Goal: Information Seeking & Learning: Understand process/instructions

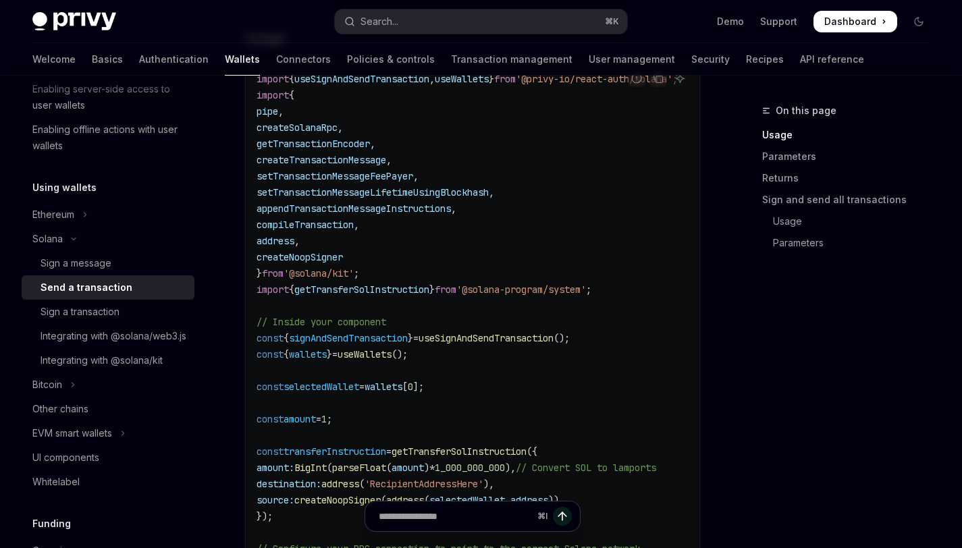
scroll to position [577, 0]
click at [115, 304] on div "Sign a transaction" at bounding box center [79, 312] width 79 height 16
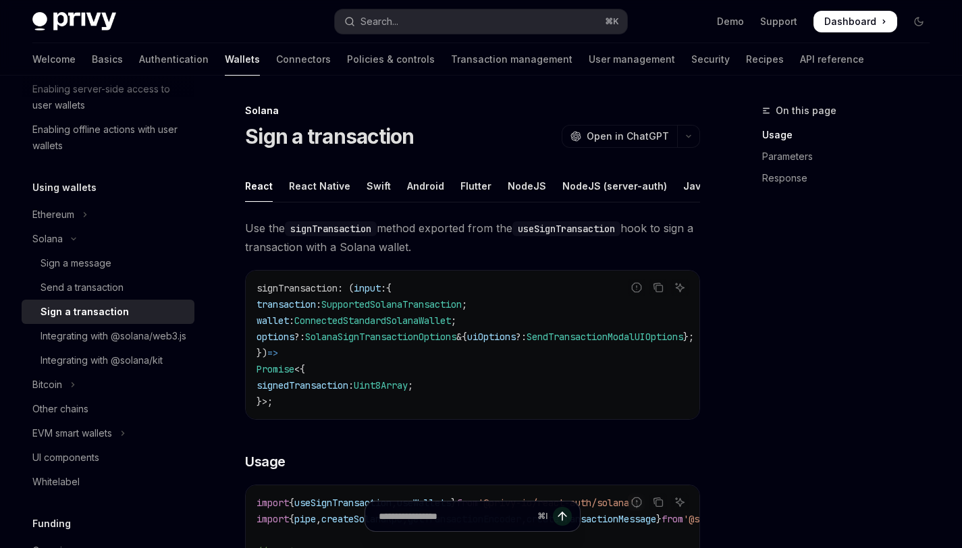
type textarea "*"
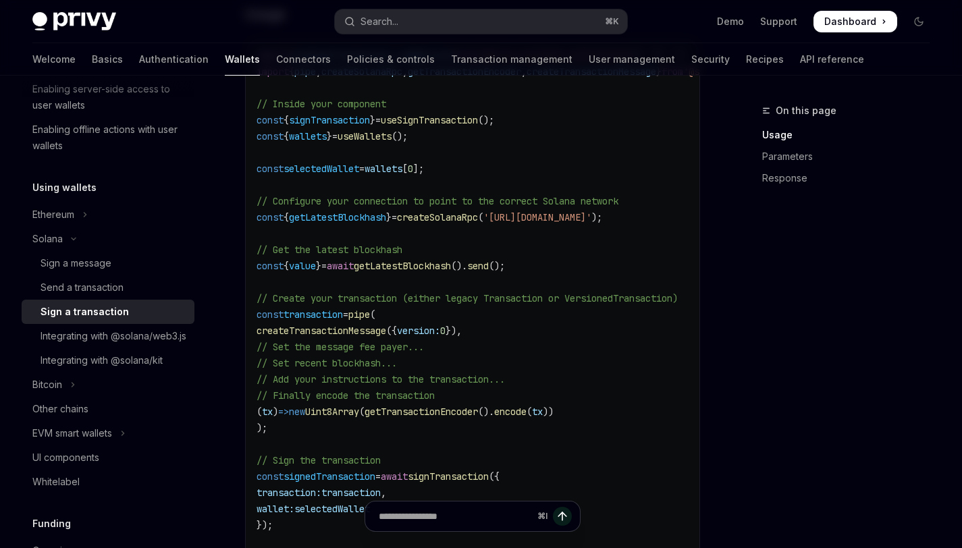
scroll to position [398, 0]
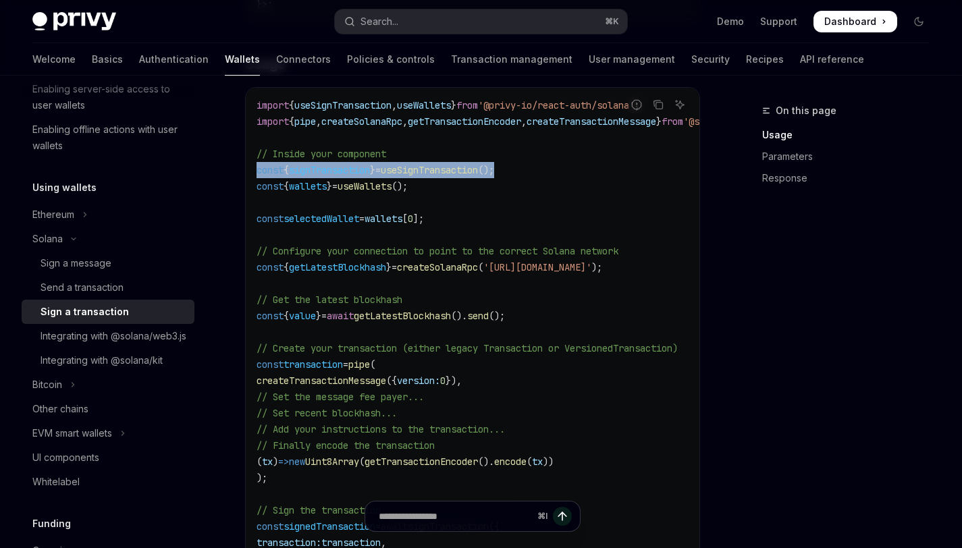
drag, startPoint x: 536, startPoint y: 186, endPoint x: 252, endPoint y: 184, distance: 284.1
click at [252, 184] on div "import { useSignTransaction , useWallets } from '@privy-io/react-auth/solana' ;…" at bounding box center [473, 356] width 454 height 537
copy span "const { signTransaction } = useSignTransaction ();"
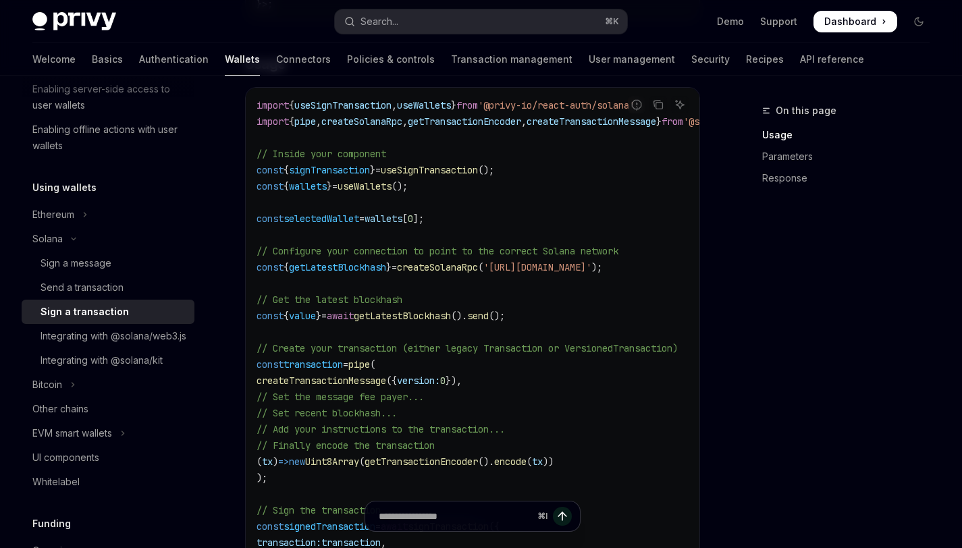
click at [478, 273] on span "createSolanaRpc" at bounding box center [437, 267] width 81 height 12
copy span "createSolanaRpc"
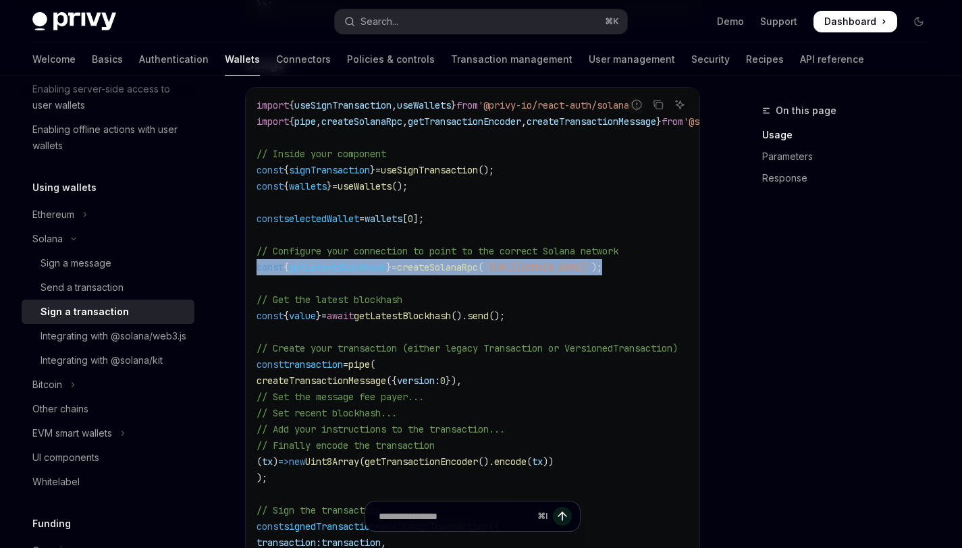
drag, startPoint x: 690, startPoint y: 283, endPoint x: 245, endPoint y: 281, distance: 444.8
click at [246, 281] on div "import { useSignTransaction , useWallets } from '@privy-io/react-auth/solana' ;…" at bounding box center [473, 356] width 454 height 537
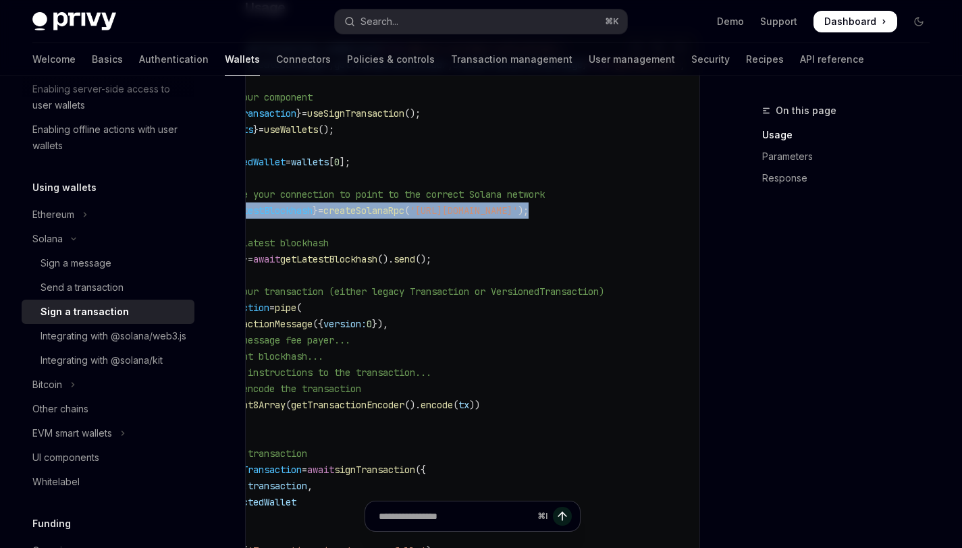
scroll to position [0, 74]
copy span "const { getLatestBlockhash } = createSolanaRpc ( '[URL][DOMAIN_NAME]' );"
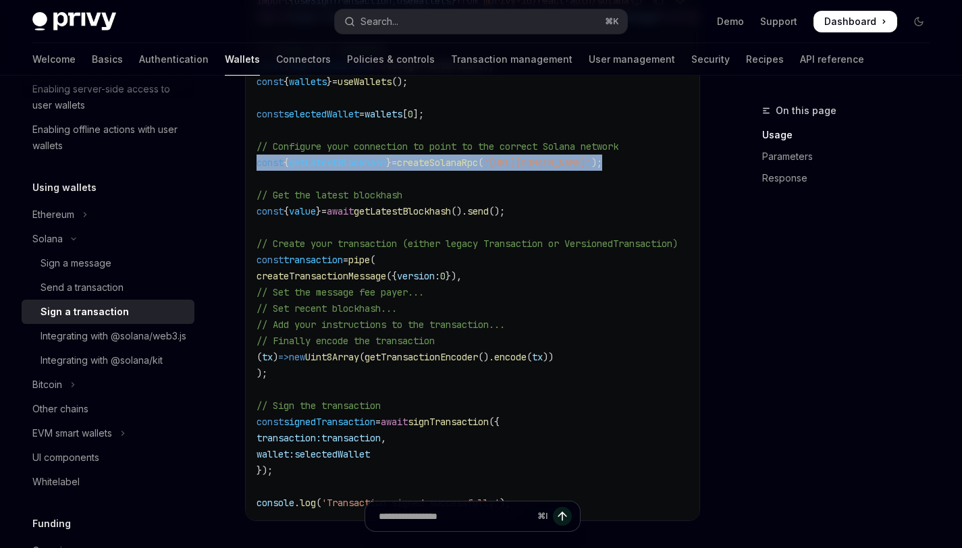
scroll to position [547, 0]
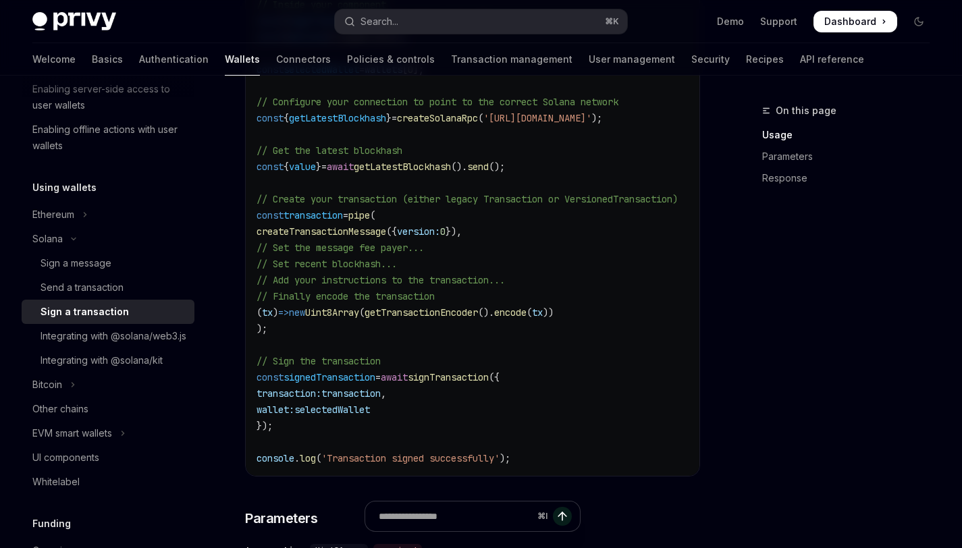
click at [315, 173] on span "value" at bounding box center [302, 167] width 27 height 12
click at [540, 283] on code "import { useSignTransaction , useWallets } from '@privy-io/react-auth/solana' ;…" at bounding box center [523, 207] width 535 height 518
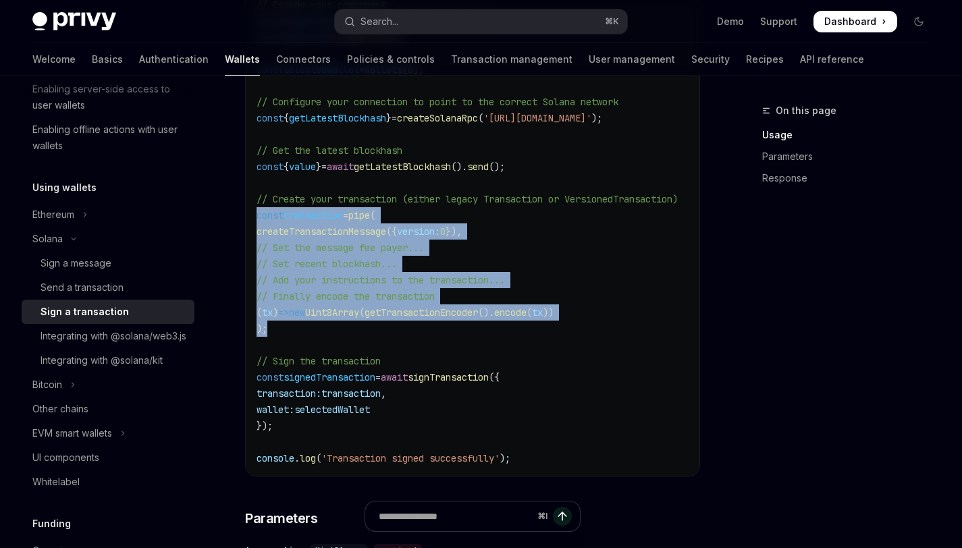
drag, startPoint x: 269, startPoint y: 345, endPoint x: 256, endPoint y: 235, distance: 110.8
click at [256, 235] on code "import { useSignTransaction , useWallets } from '@privy-io/react-auth/solana' ;…" at bounding box center [523, 207] width 535 height 518
click at [423, 279] on code "import { useSignTransaction , useWallets } from '@privy-io/react-auth/solana' ;…" at bounding box center [523, 207] width 535 height 518
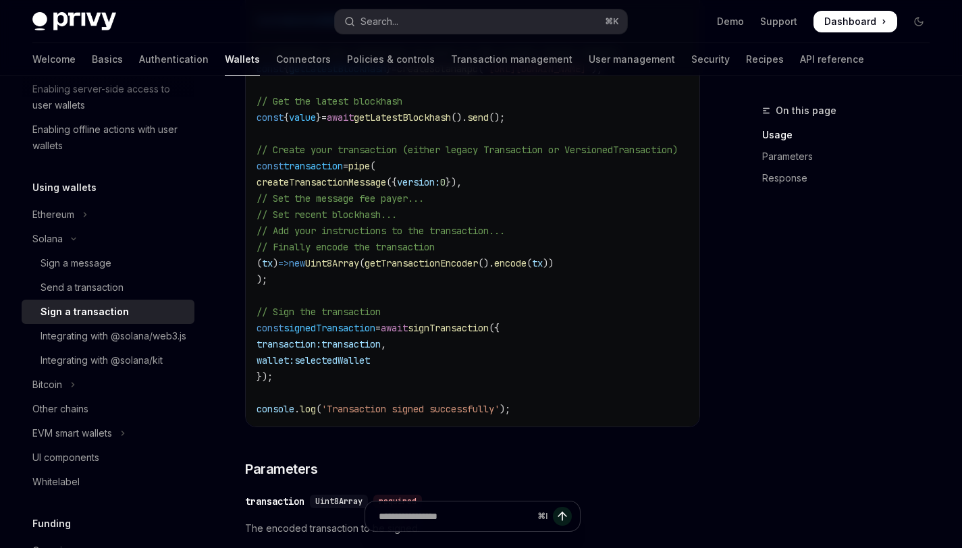
scroll to position [597, 0]
click at [483, 333] on span "signTransaction" at bounding box center [448, 327] width 81 height 12
copy span "signTransaction"
click at [514, 382] on code "import { useSignTransaction , useWallets } from '@privy-io/react-auth/solana' ;…" at bounding box center [523, 157] width 535 height 518
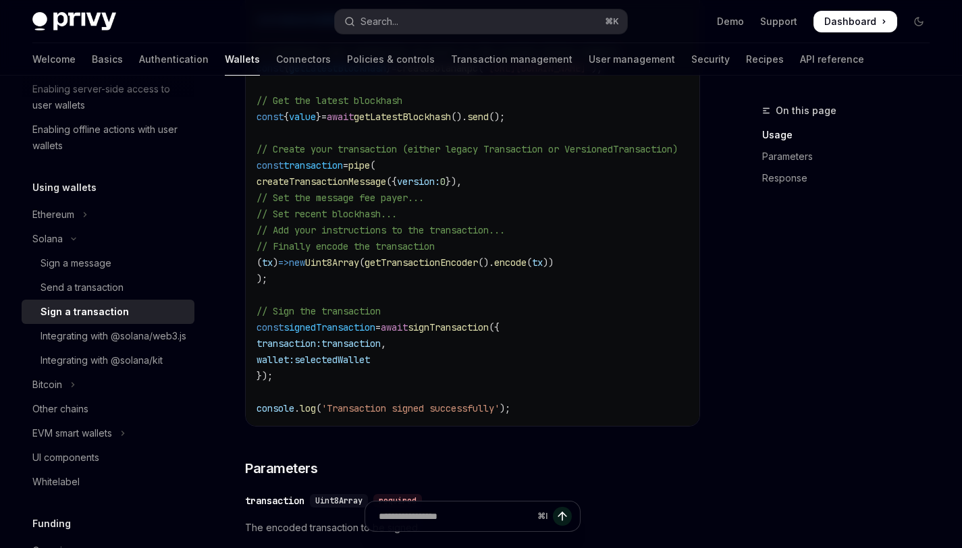
scroll to position [669, 0]
